Goal: Obtain resource: Download file/media

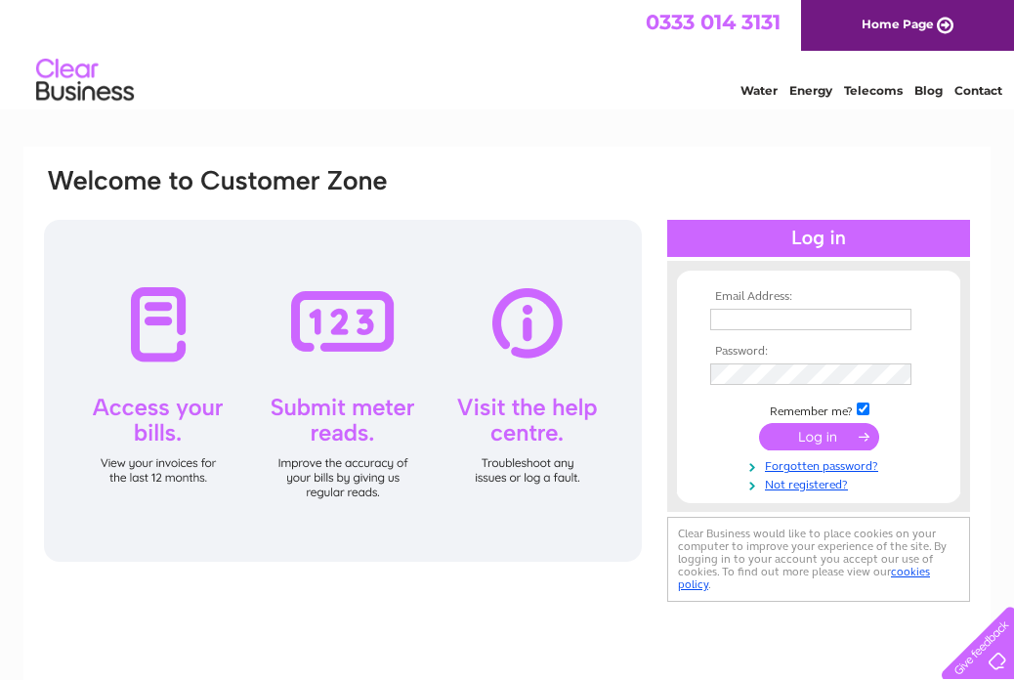
type input "[EMAIL_ADDRESS][DOMAIN_NAME]"
click at [809, 438] on input "submit" at bounding box center [819, 436] width 120 height 27
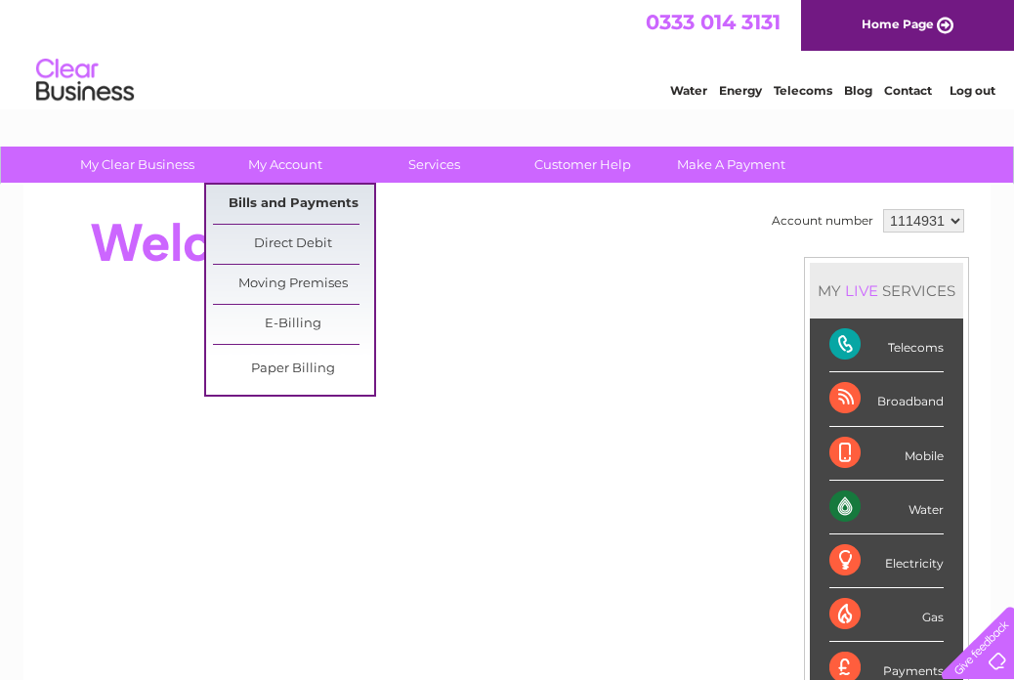
click at [292, 200] on link "Bills and Payments" at bounding box center [293, 204] width 161 height 39
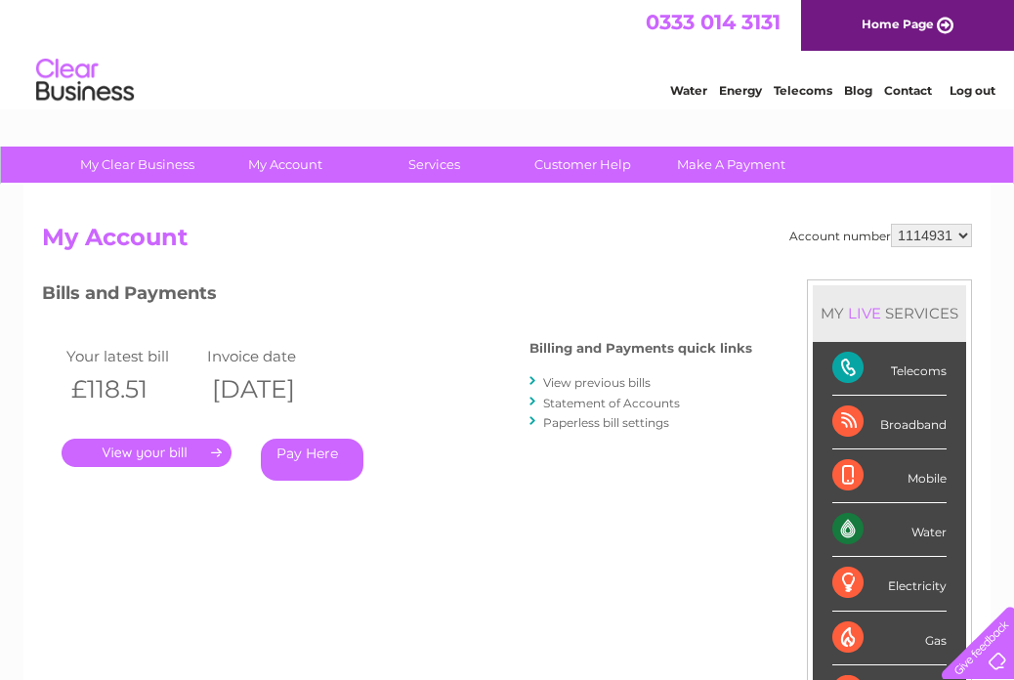
click at [567, 381] on link "View previous bills" at bounding box center [596, 382] width 107 height 15
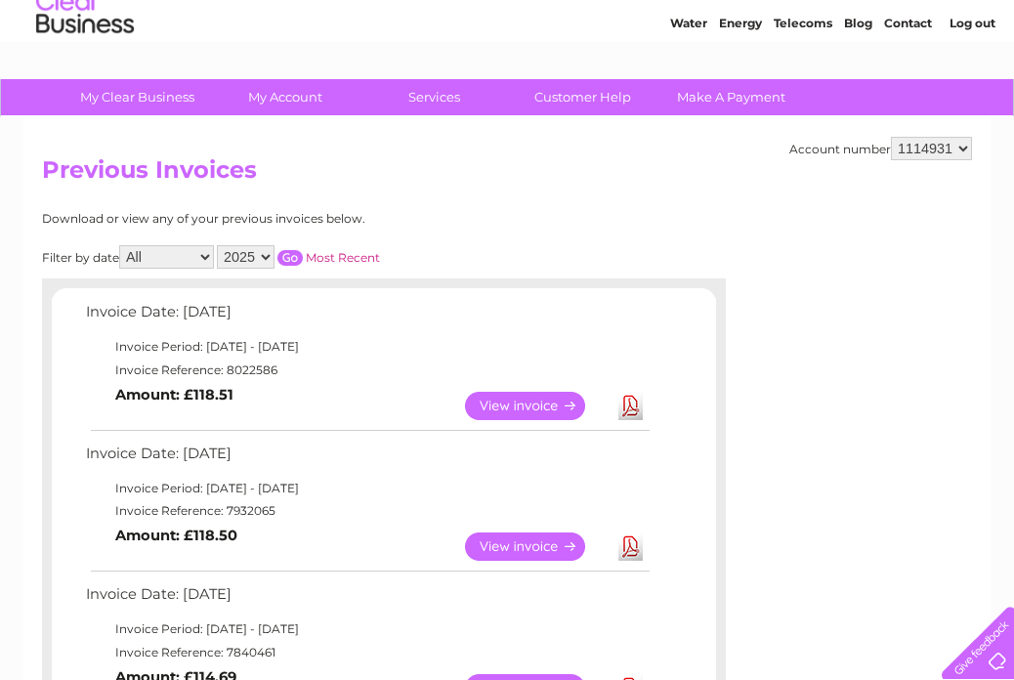
scroll to position [77, 0]
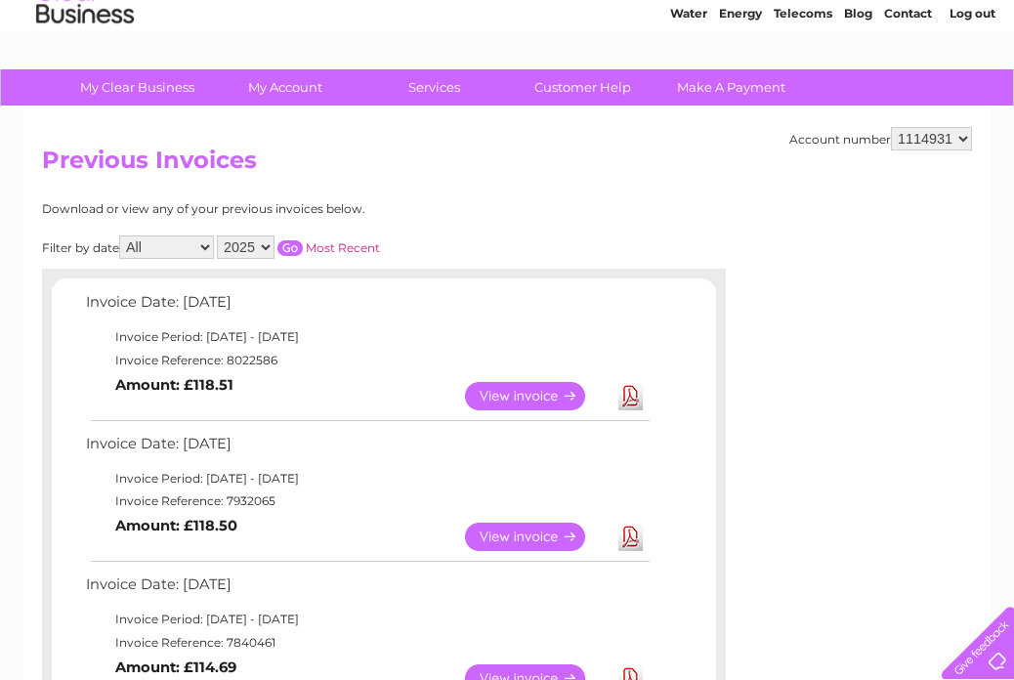
click at [631, 395] on link "Download" at bounding box center [630, 396] width 24 height 28
click at [630, 543] on link "Download" at bounding box center [630, 536] width 24 height 28
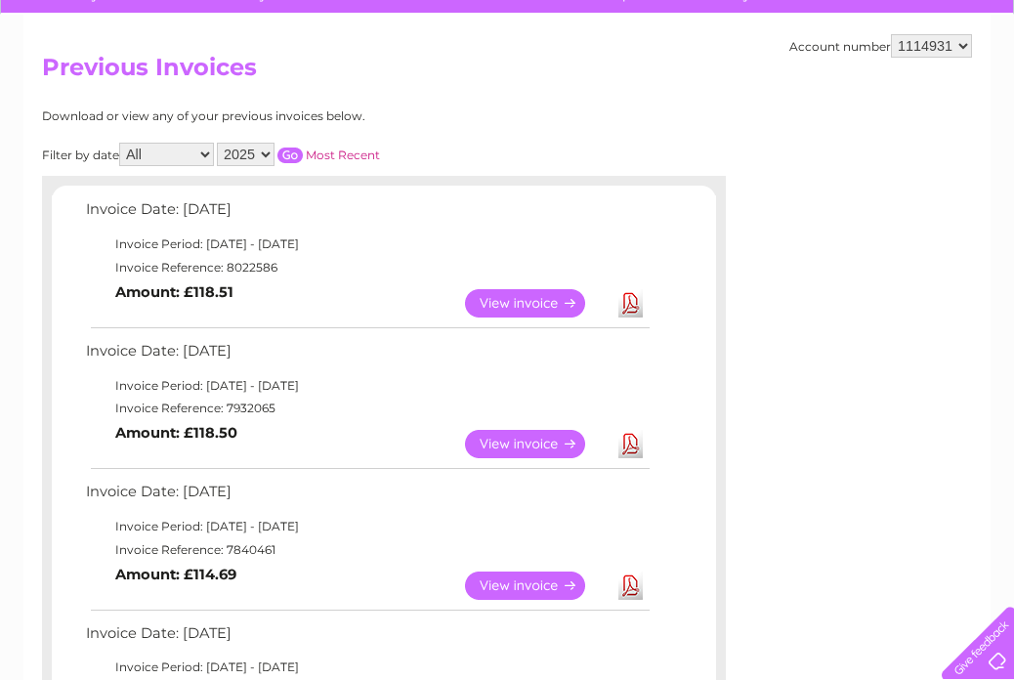
scroll to position [177, 0]
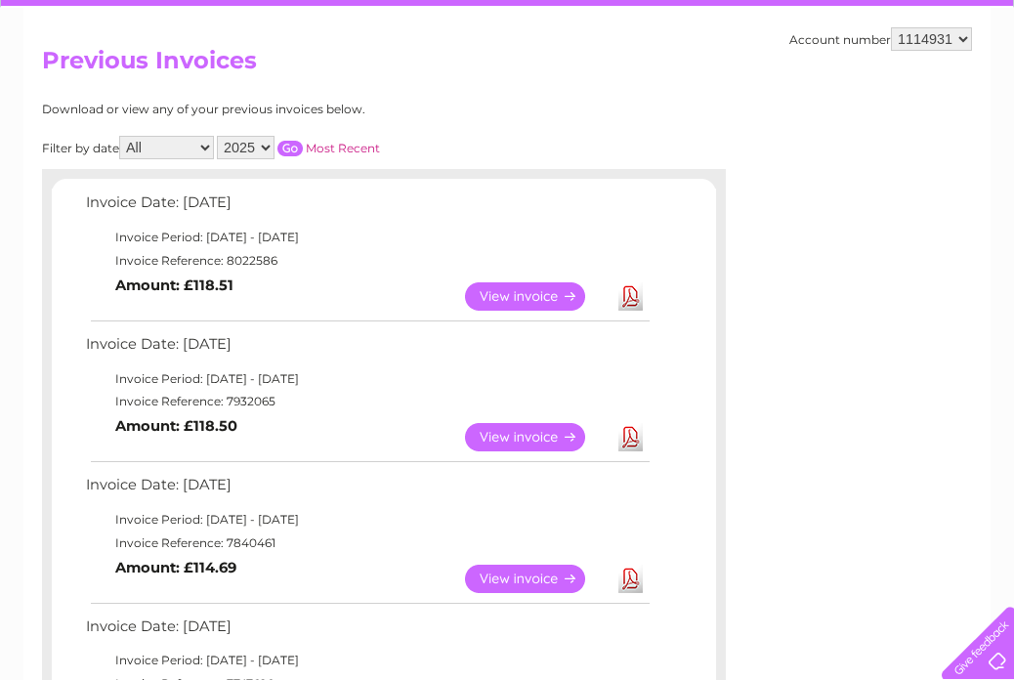
click at [631, 577] on link "Download" at bounding box center [630, 578] width 24 height 28
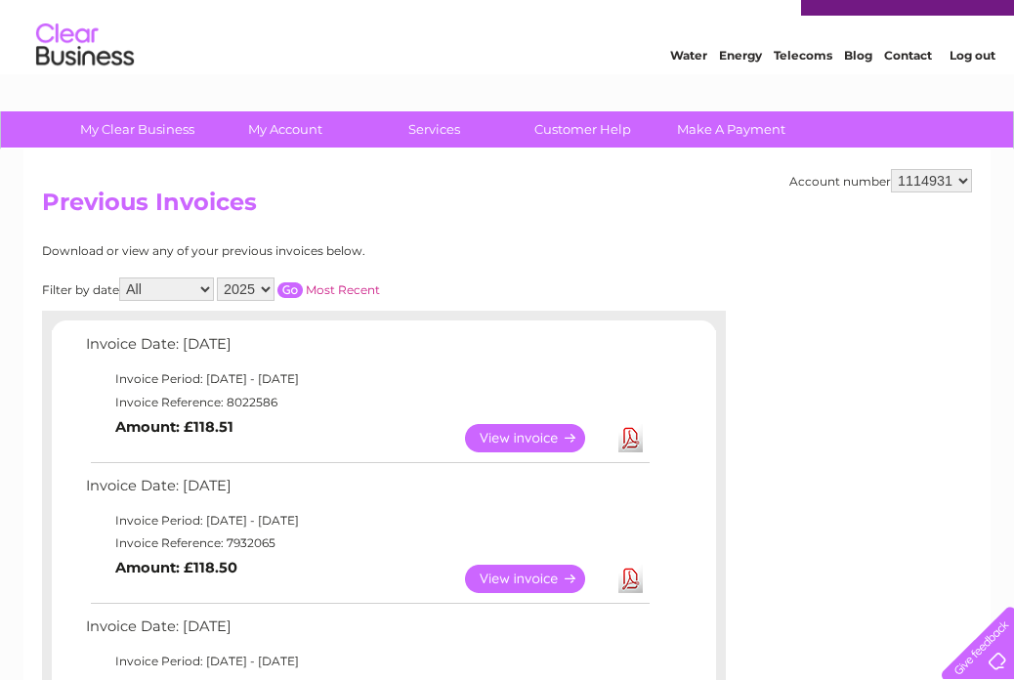
scroll to position [0, 0]
